Goal: Information Seeking & Learning: Learn about a topic

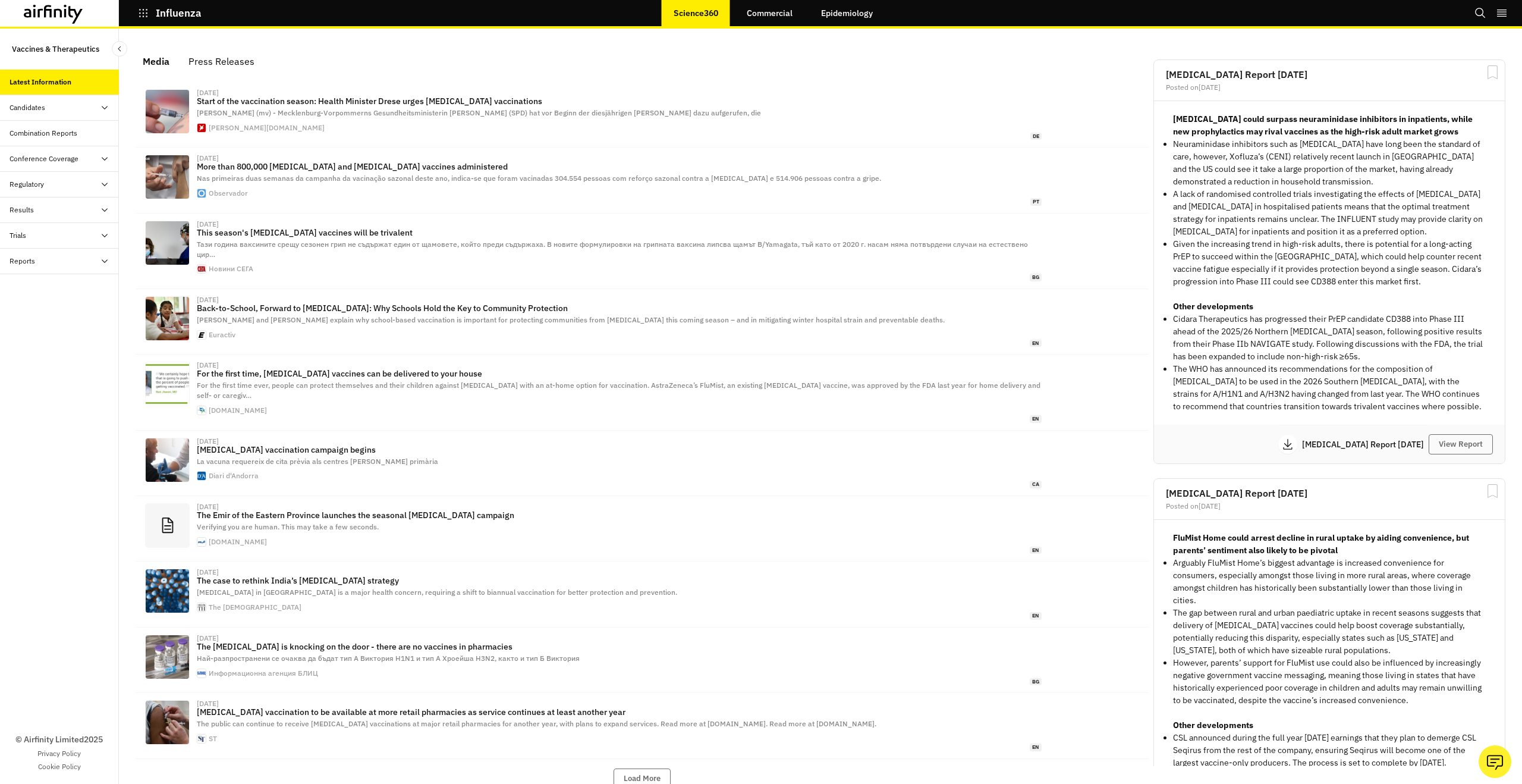
scroll to position [742, 357]
click at [864, 26] on link "Epidemiology" at bounding box center [847, 13] width 75 height 29
